Goal: Check status: Check status

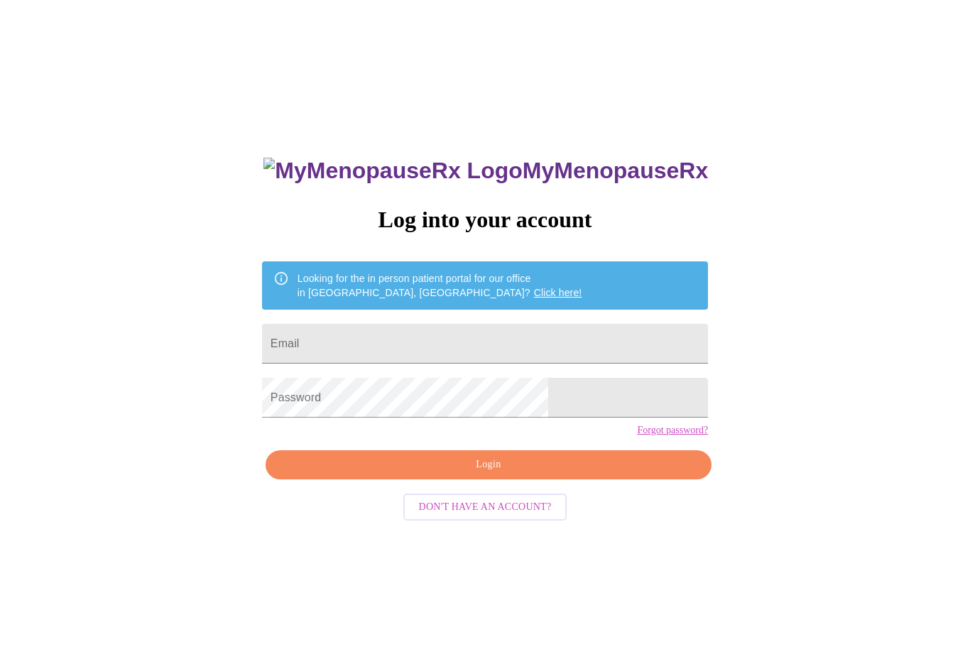
scroll to position [1, 0]
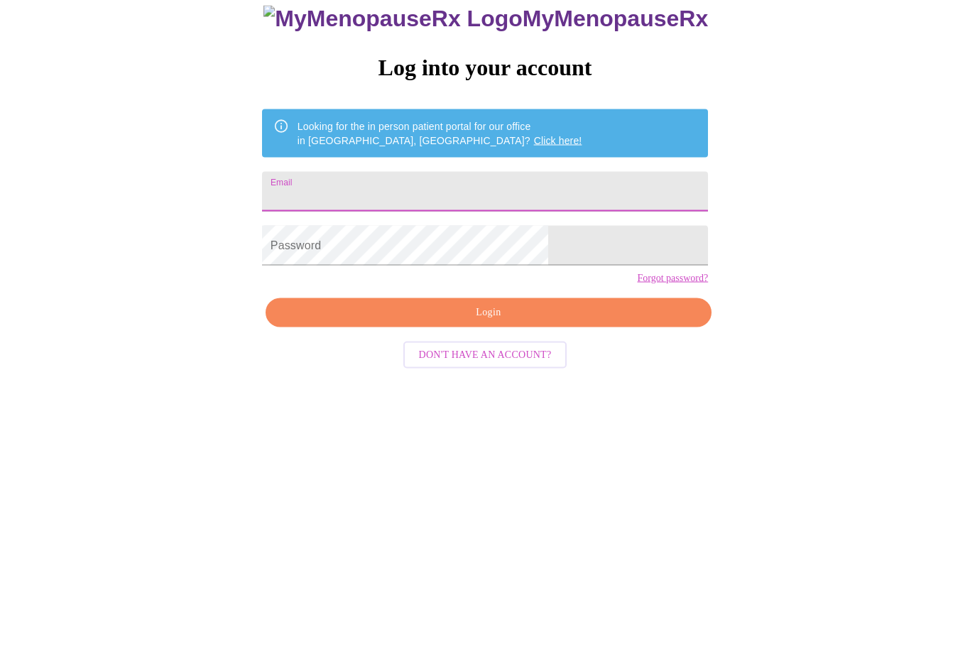
type input "[EMAIL_ADDRESS][DOMAIN_NAME]"
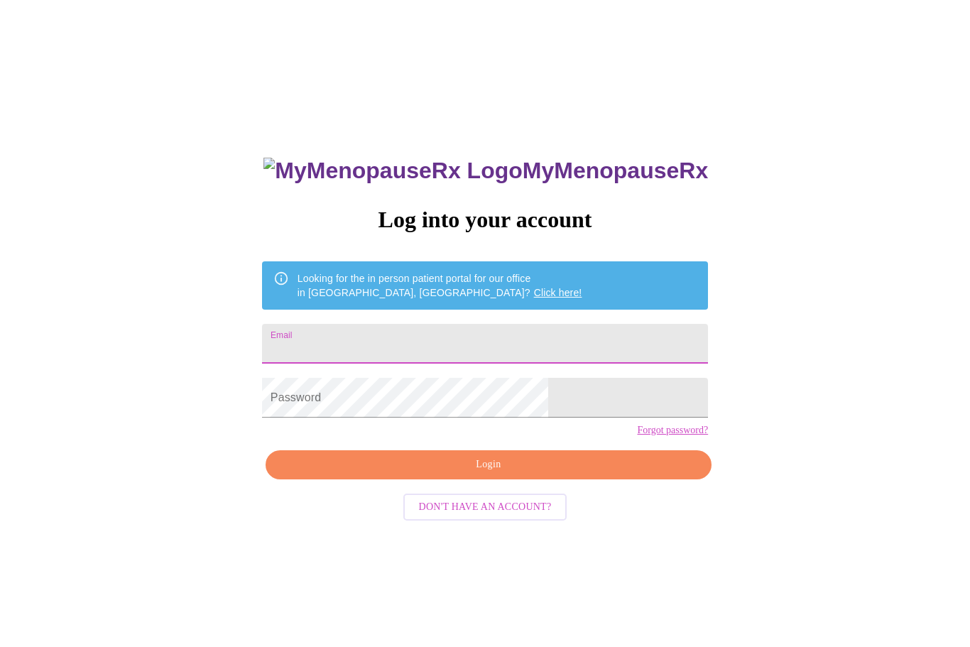
scroll to position [152, 0]
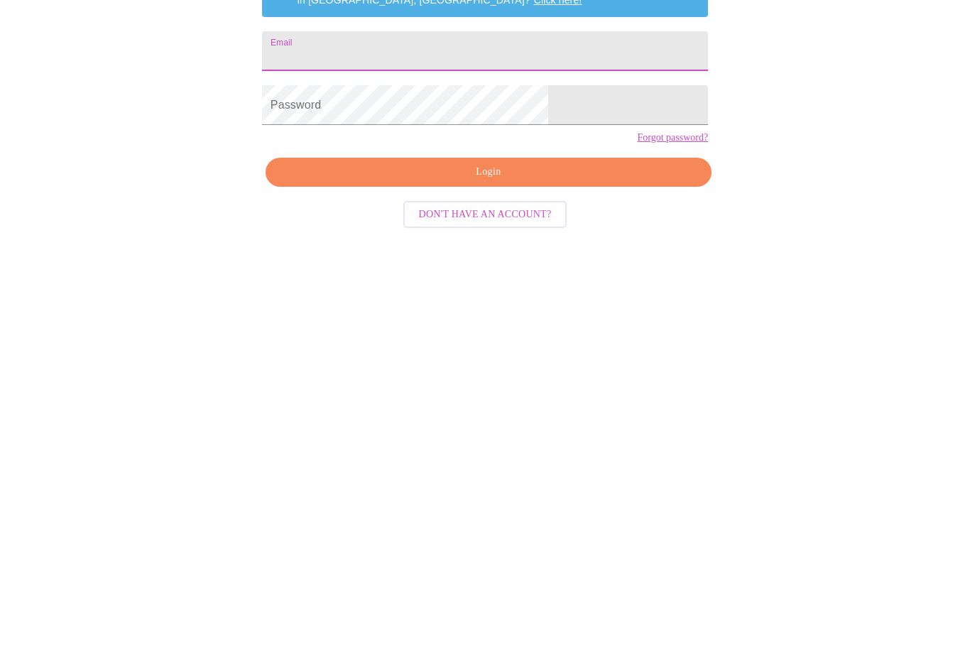
type input "[EMAIL_ADDRESS][DOMAIN_NAME]"
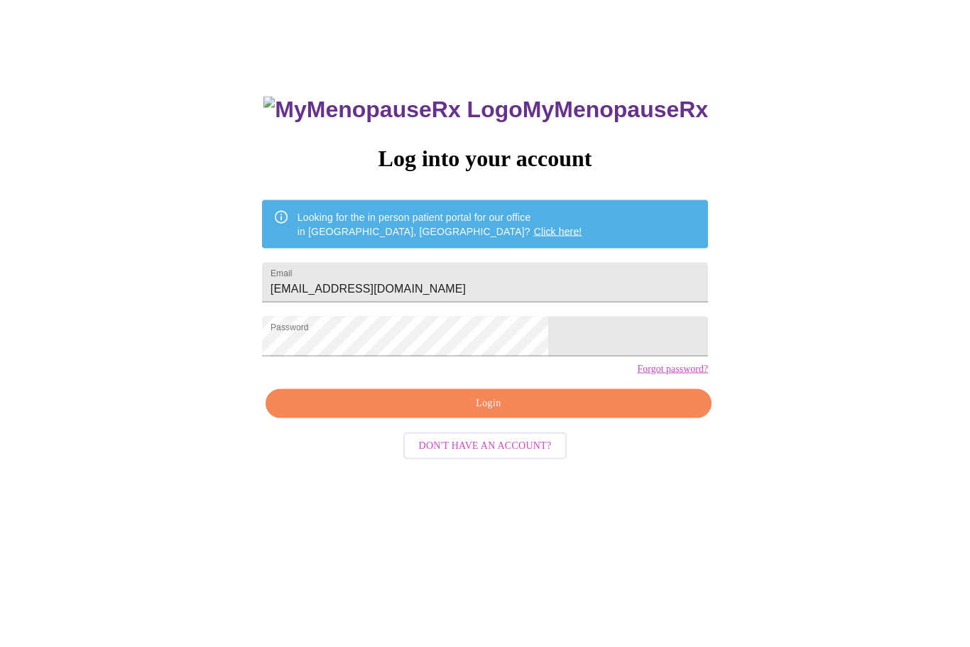
click at [556, 418] on button "Login" at bounding box center [488, 403] width 446 height 29
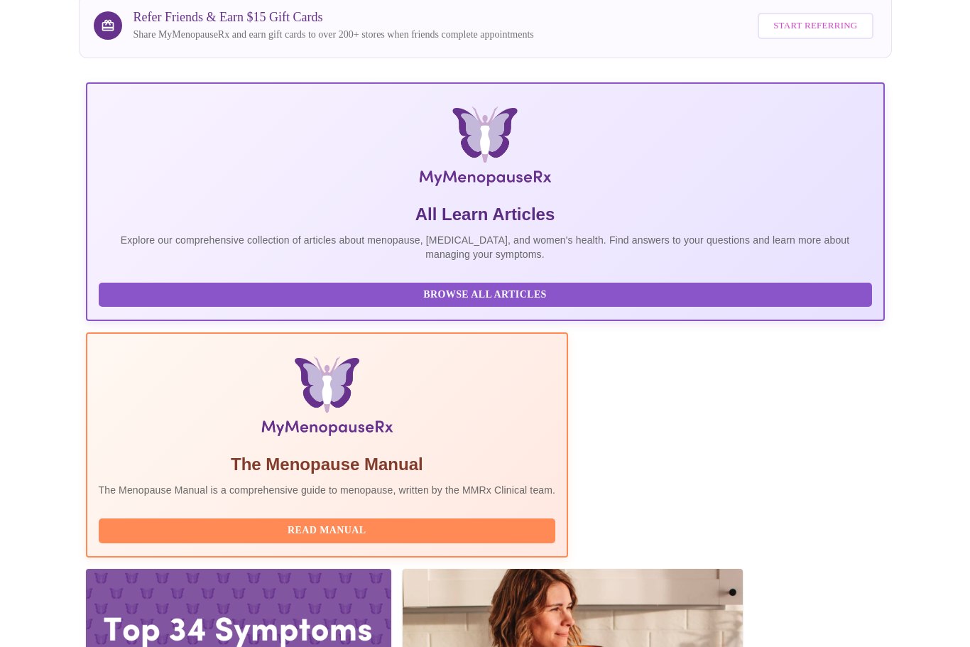
scroll to position [165, 0]
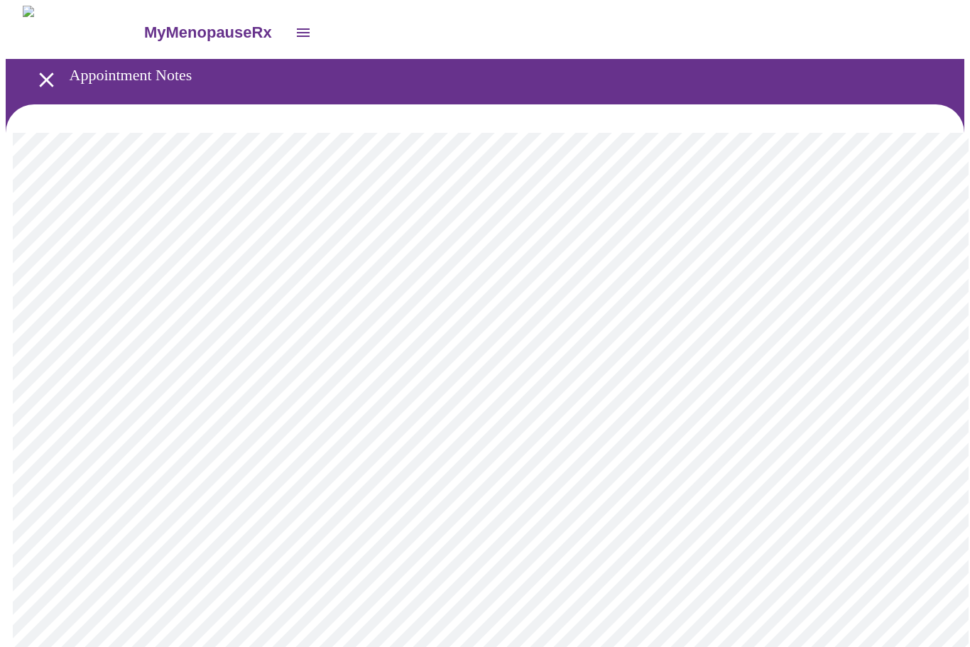
click at [47, 76] on icon "open drawer" at bounding box center [46, 79] width 25 height 25
